Goal: Find specific page/section: Find specific page/section

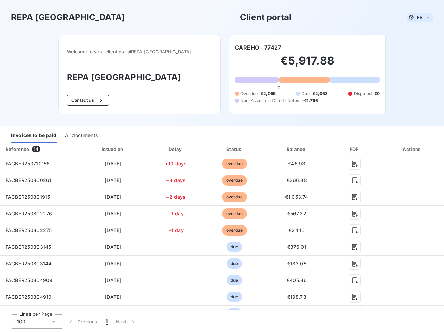
click at [417, 17] on span "FR" at bounding box center [420, 18] width 6 height 6
click at [100, 100] on button "Contact us" at bounding box center [88, 100] width 42 height 11
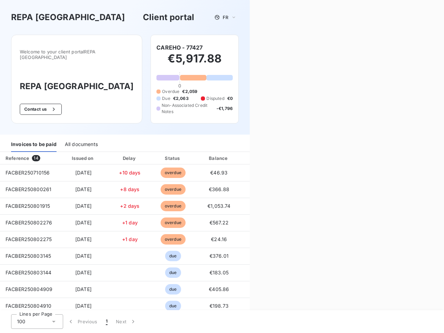
click at [255, 47] on div "Contact us Fill out the form below, and a member of our team will get back to y…" at bounding box center [347, 166] width 194 height 333
click at [34, 137] on div "Invoices to be paid" at bounding box center [33, 144] width 45 height 15
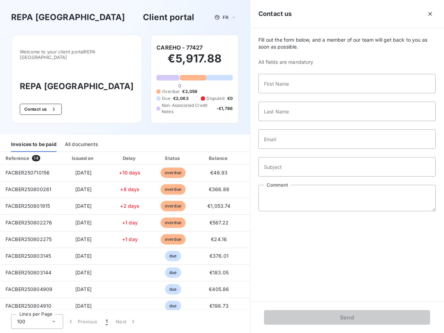
click at [81, 137] on div "All documents" at bounding box center [81, 144] width 33 height 15
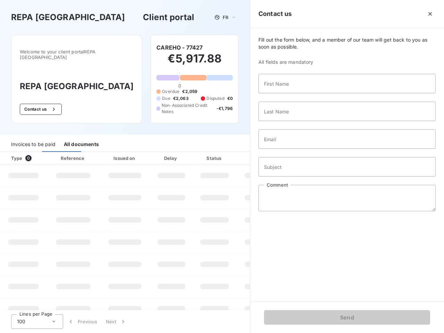
click at [38, 152] on th "Type 0" at bounding box center [23, 158] width 47 height 12
click at [111, 152] on th "Issued on" at bounding box center [124, 158] width 51 height 12
click at [173, 152] on th "Delay" at bounding box center [171, 158] width 42 height 12
click at [231, 152] on th "Status" at bounding box center [214, 158] width 44 height 12
click at [292, 149] on div "Fill out the form below, and a member of our team will get back to you as soon …" at bounding box center [347, 164] width 194 height 273
